Goal: Transaction & Acquisition: Register for event/course

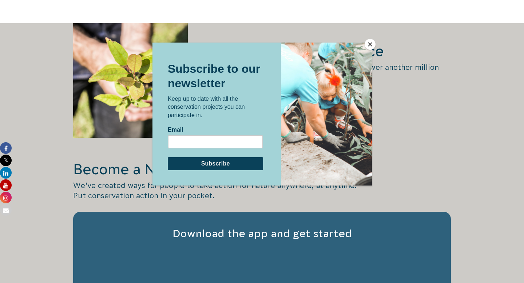
scroll to position [1019, 0]
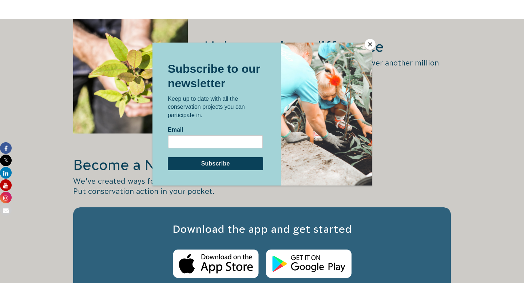
click at [370, 44] on button "Close" at bounding box center [370, 44] width 11 height 11
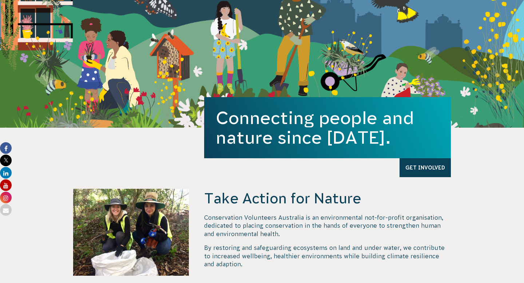
scroll to position [0, 0]
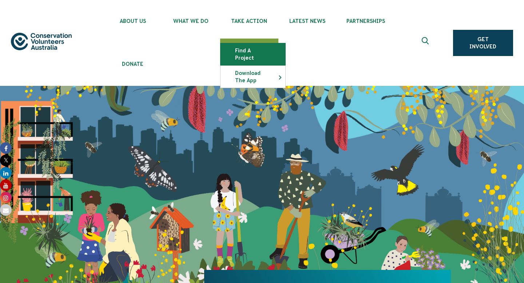
click at [244, 47] on link "Find a project" at bounding box center [253, 54] width 65 height 22
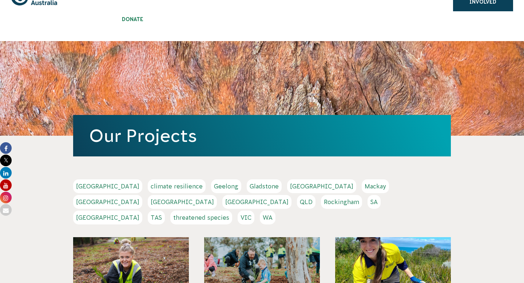
scroll to position [46, 0]
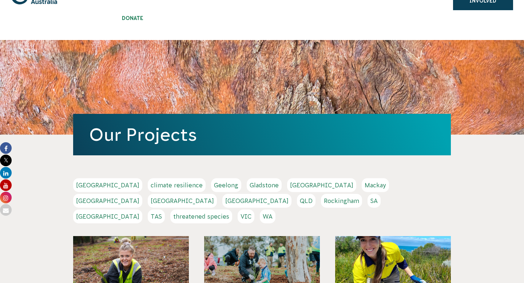
click at [142, 194] on link "[GEOGRAPHIC_DATA]" at bounding box center [107, 201] width 69 height 14
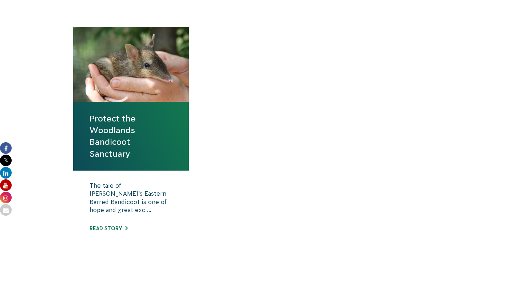
scroll to position [296, 0]
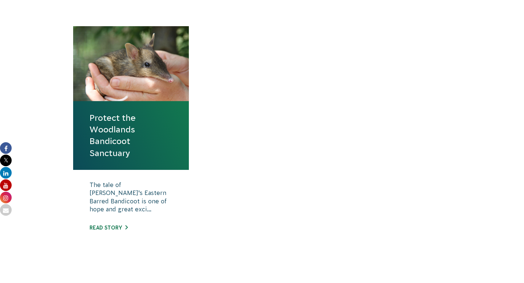
click at [137, 151] on link "Protect the Woodlands Bandicoot Sanctuary" at bounding box center [131, 135] width 83 height 47
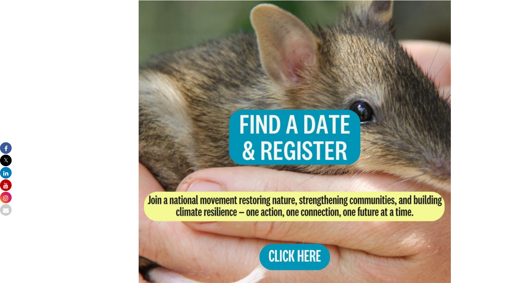
scroll to position [1434, 0]
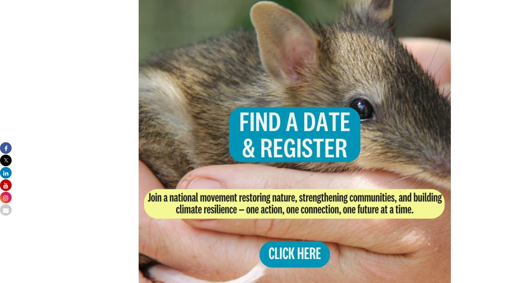
click at [281, 244] on img at bounding box center [295, 154] width 312 height 312
